Goal: Navigation & Orientation: Find specific page/section

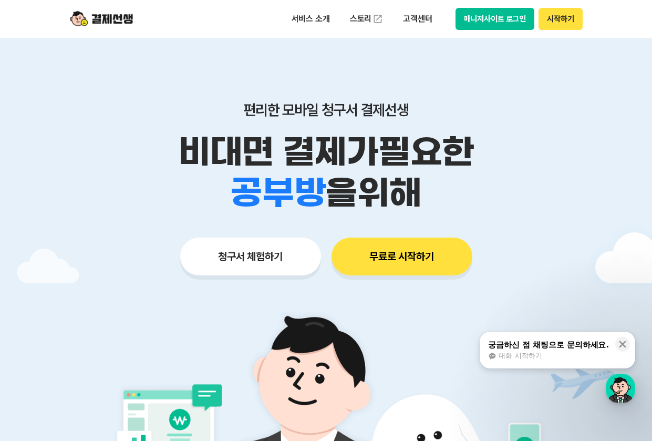
click at [527, 69] on div "편리한 모바일 청구서 결제선생 비대면 결제가 필요한 학원 공부방 호텔 쇼핑몰 병원 배달 보험사 항공사 골프장 을 위해 청구서 체험하기 무료로 …" at bounding box center [326, 168] width 538 height 260
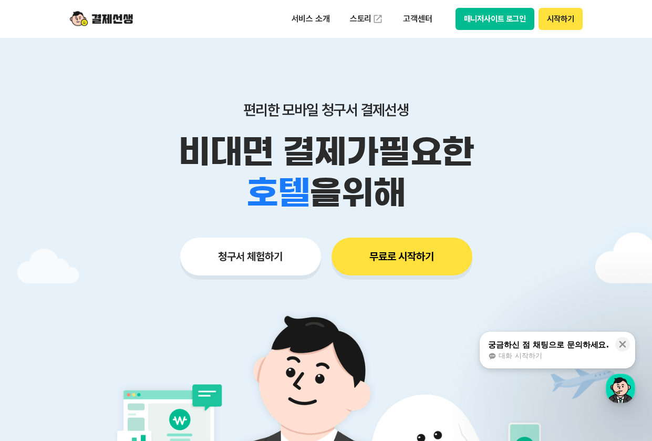
click at [559, 17] on button "시작하기" at bounding box center [561, 19] width 44 height 22
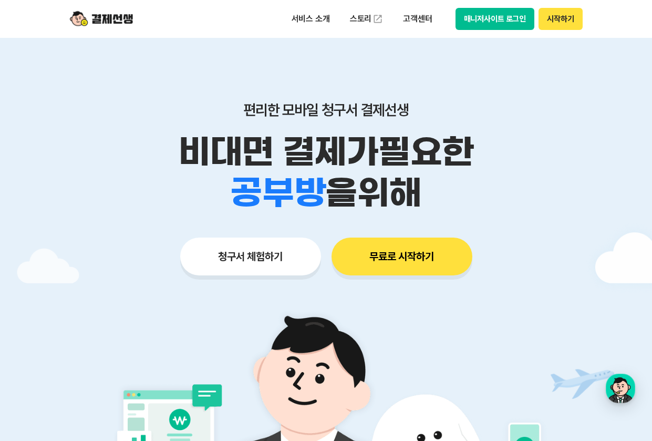
click at [486, 16] on button "매니저사이트 로그인" at bounding box center [495, 19] width 79 height 22
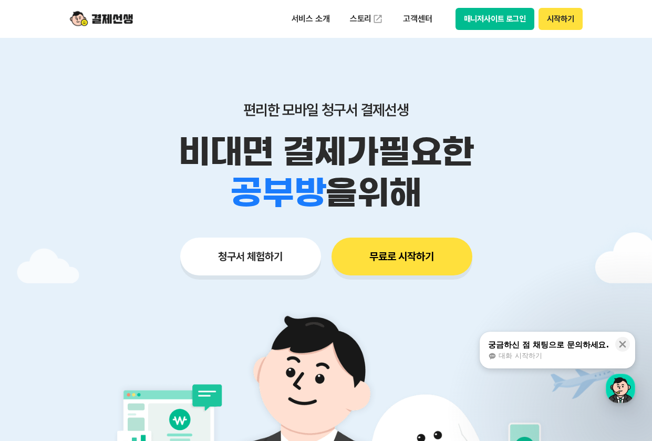
click at [561, 20] on button "시작하기" at bounding box center [561, 19] width 44 height 22
click at [509, 17] on button "매니저사이트 로그인" at bounding box center [495, 19] width 79 height 22
